Goal: Check status: Check status

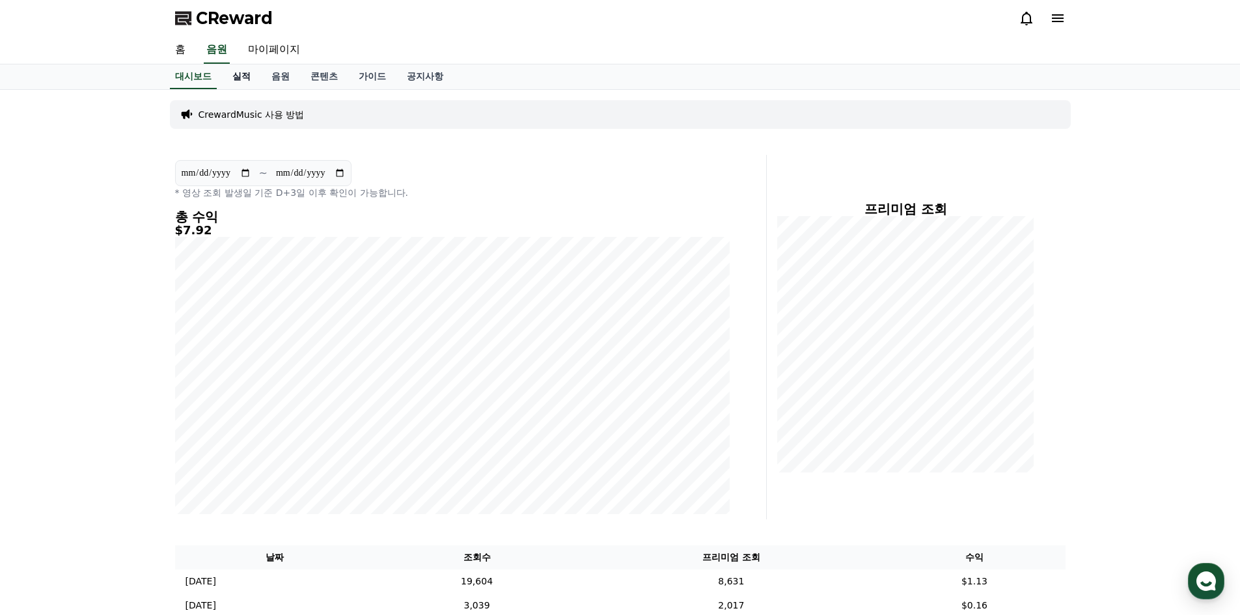
click at [245, 74] on link "실적" at bounding box center [241, 76] width 39 height 25
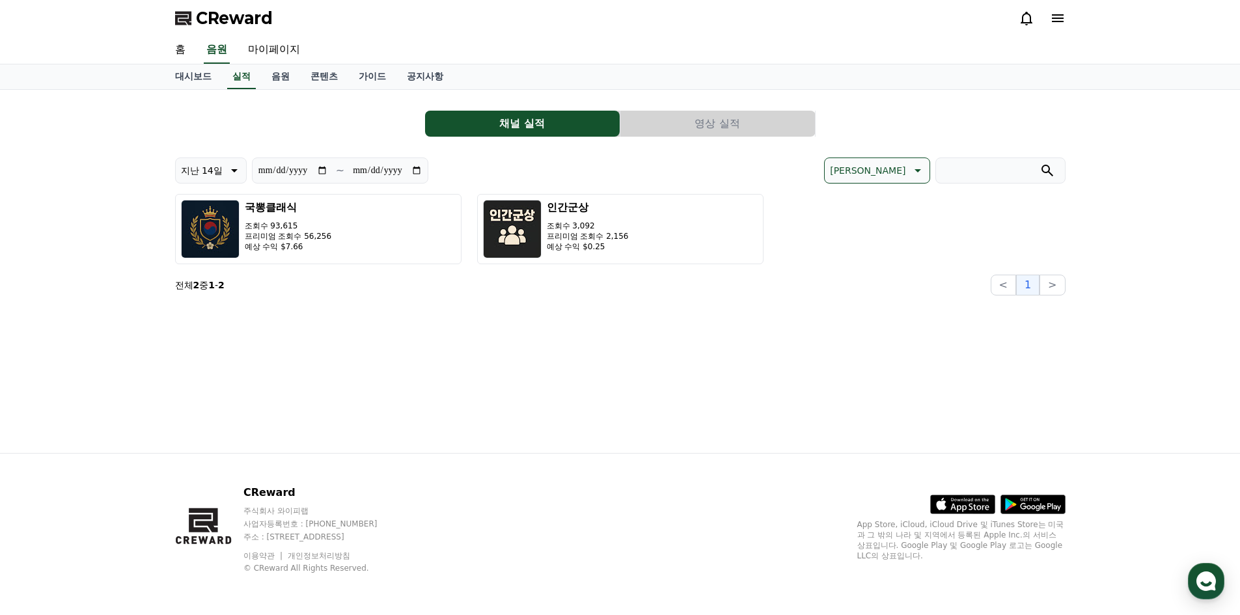
click at [698, 116] on button "영상 실적" at bounding box center [717, 124] width 195 height 26
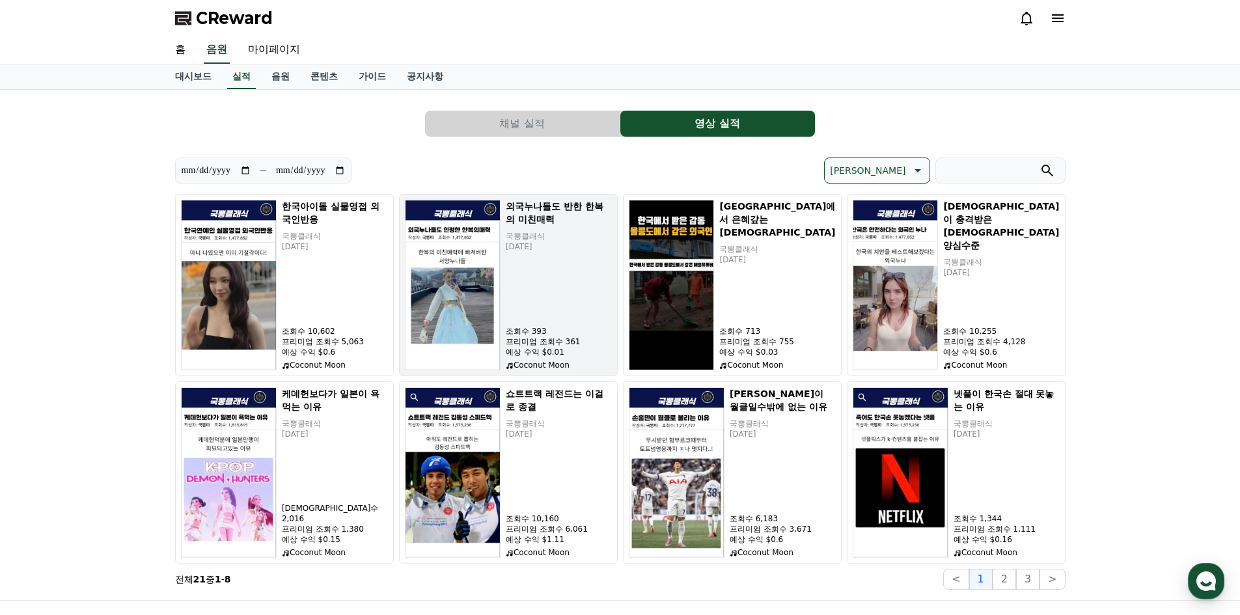
scroll to position [65, 0]
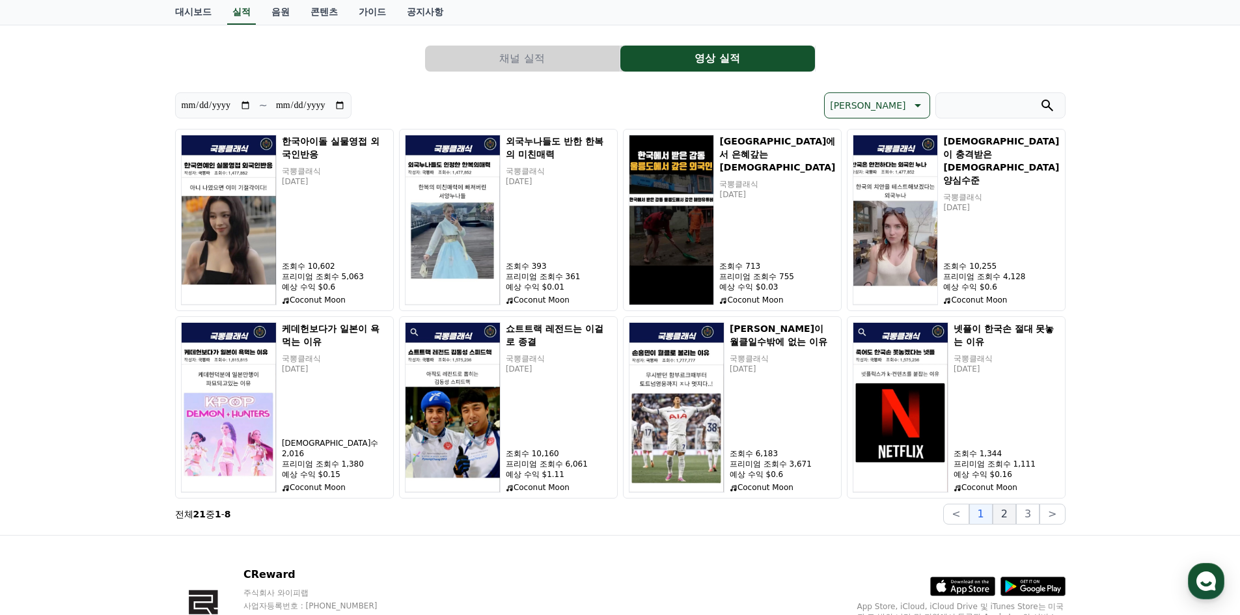
click at [1005, 517] on button "2" at bounding box center [1004, 514] width 23 height 21
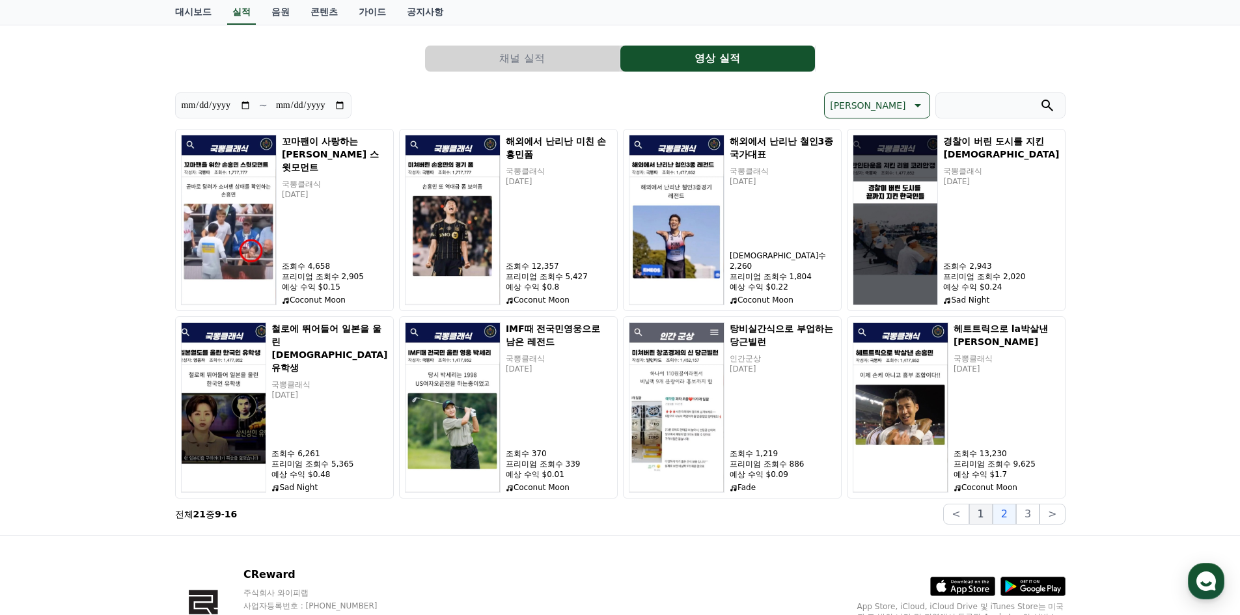
click at [981, 513] on button "1" at bounding box center [980, 514] width 23 height 21
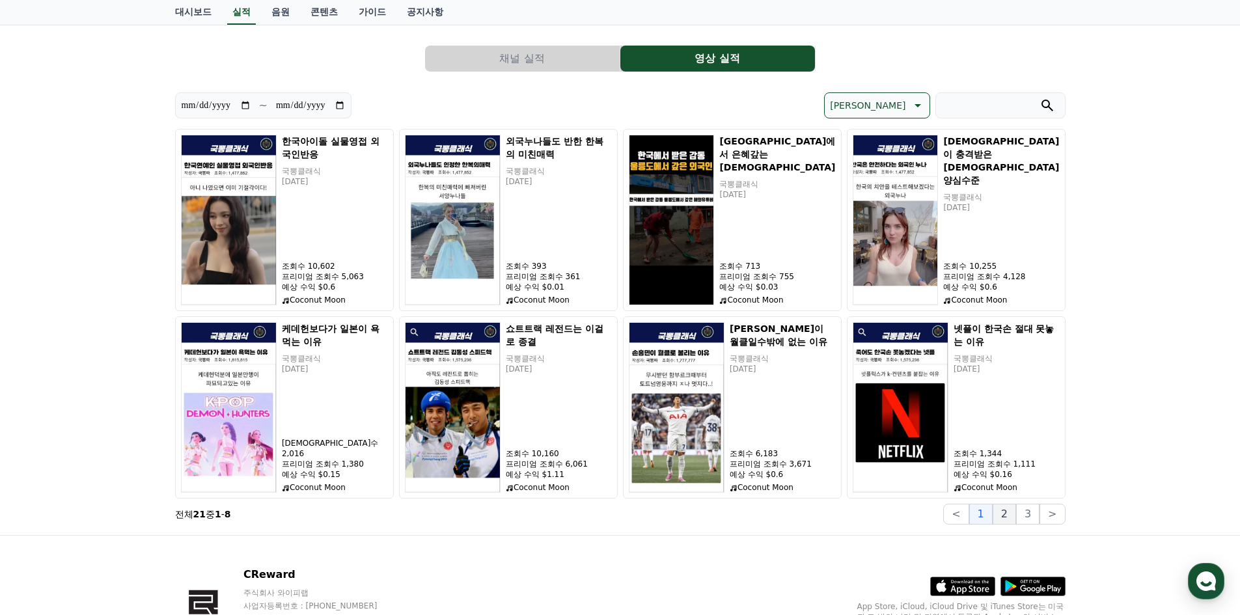
click at [1000, 505] on button "2" at bounding box center [1004, 514] width 23 height 21
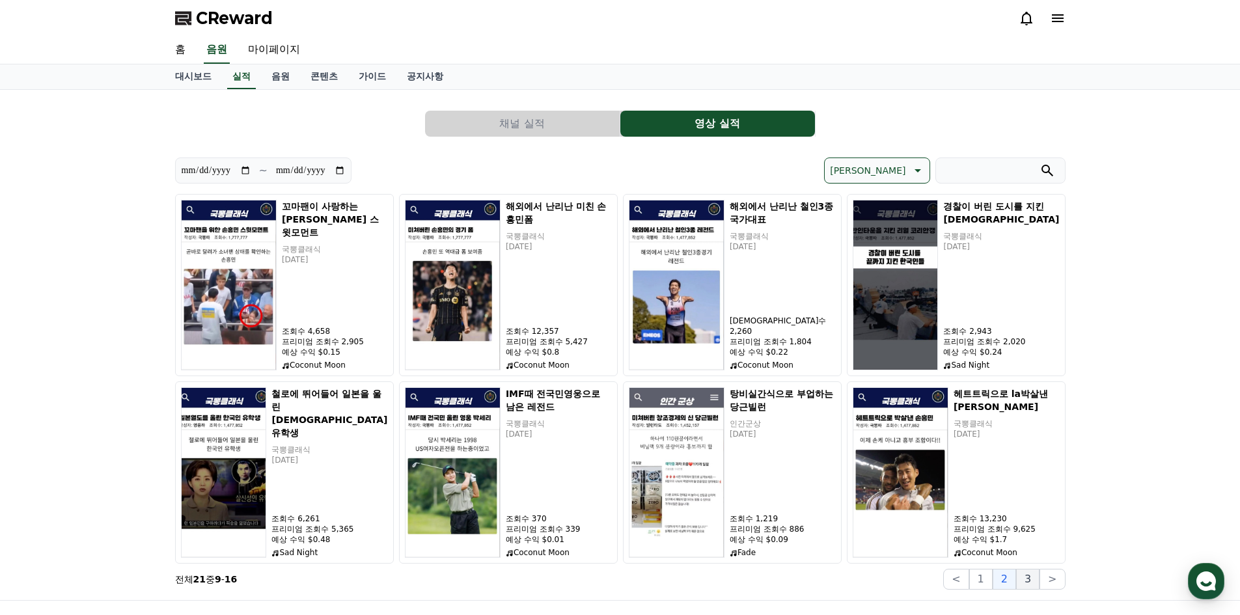
click at [1023, 580] on button "3" at bounding box center [1027, 579] width 23 height 21
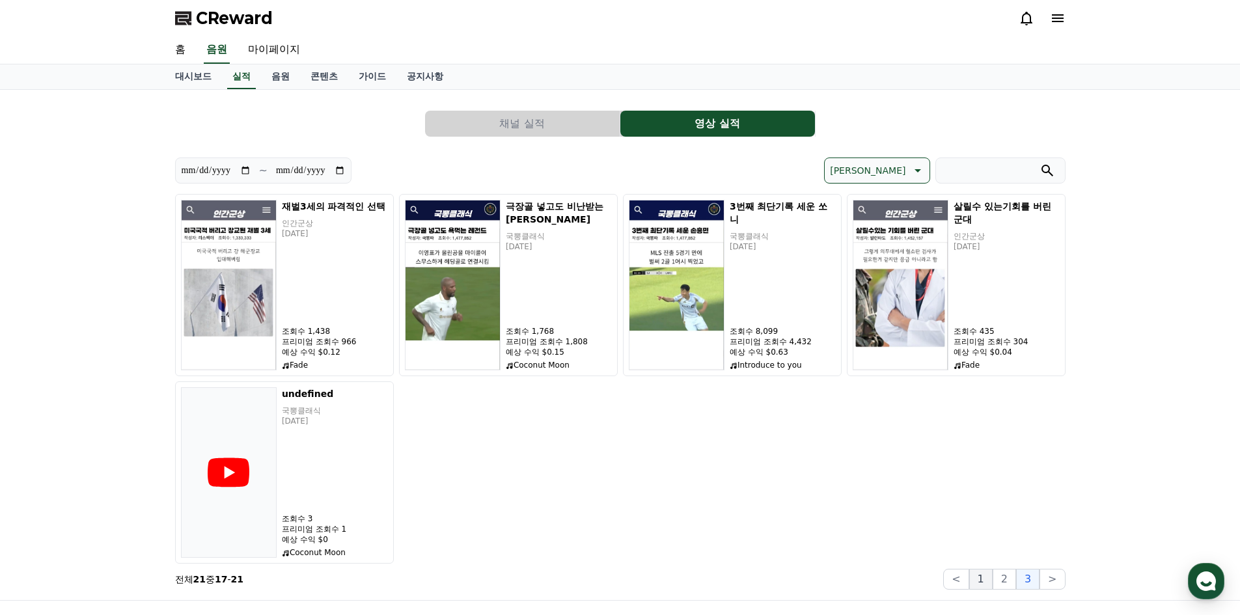
click at [991, 579] on button "1" at bounding box center [980, 579] width 23 height 21
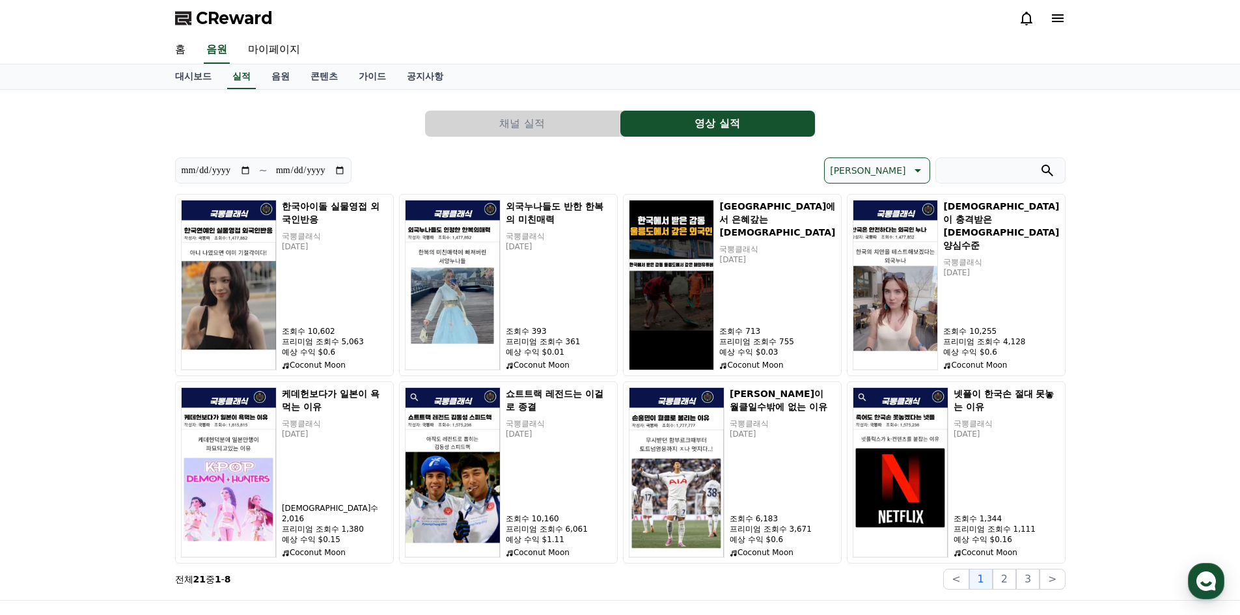
click at [555, 128] on button "채널 실적" at bounding box center [522, 124] width 195 height 26
